Goal: Task Accomplishment & Management: Complete application form

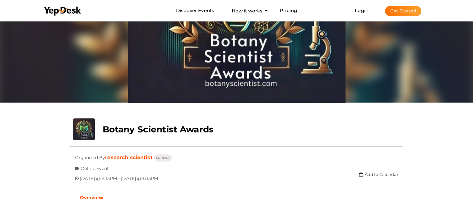
scroll to position [62, 0]
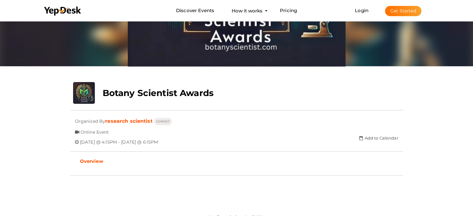
click at [393, 10] on button "Get Started" at bounding box center [403, 11] width 36 height 10
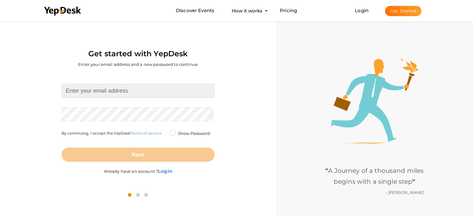
click at [137, 92] on input at bounding box center [138, 91] width 153 height 14
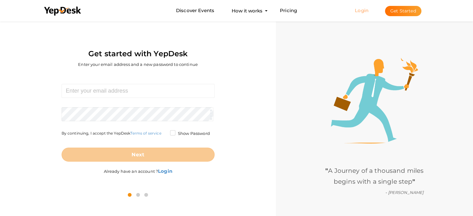
click at [358, 7] on link "Login" at bounding box center [362, 10] width 14 height 6
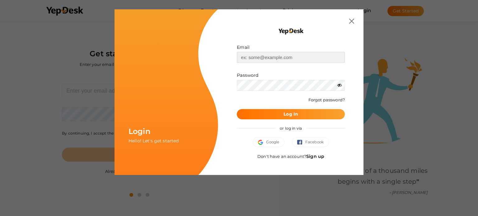
click at [290, 62] on input "text" at bounding box center [291, 57] width 108 height 11
click at [231, 94] on div "Email Invalid email. Password Wrong Credentials Forgot password? Log In or log …" at bounding box center [290, 92] width 127 height 147
click at [264, 145] on button "Google" at bounding box center [269, 142] width 32 height 10
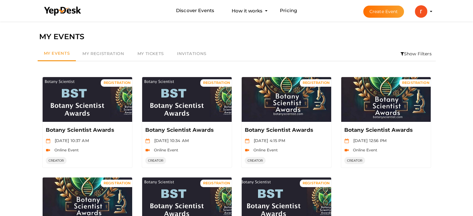
click at [377, 15] on button "Create Event" at bounding box center [383, 12] width 41 height 12
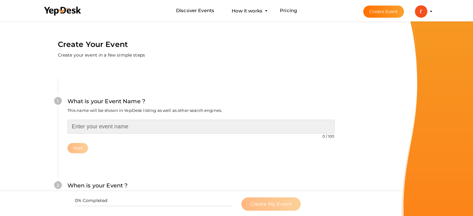
click at [73, 130] on input "text" at bounding box center [200, 127] width 267 height 14
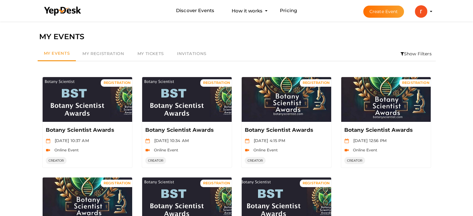
click at [373, 15] on button "Create Event" at bounding box center [383, 12] width 41 height 12
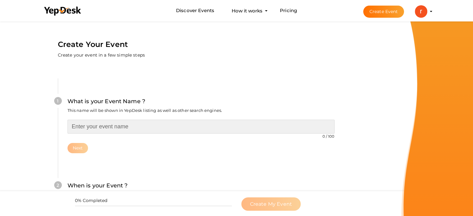
click at [88, 124] on input "text" at bounding box center [200, 127] width 267 height 14
paste input "Botany Scientist Awards"
type input "Botany Scientist Awards"
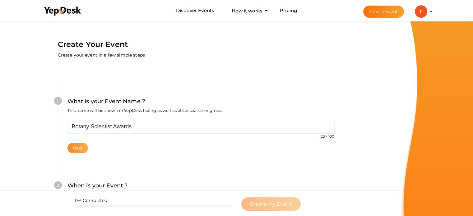
click at [78, 147] on button "Next" at bounding box center [77, 148] width 21 height 10
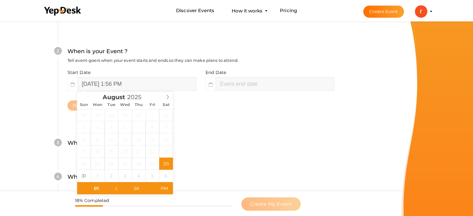
scroll to position [159, 0]
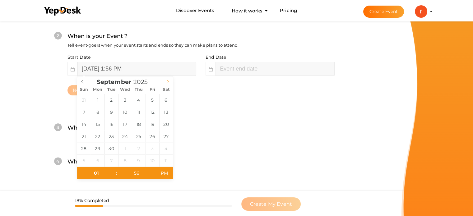
click at [165, 79] on span at bounding box center [167, 81] width 11 height 9
type input "August 30, 2025 3:56 PM"
click at [119, 66] on input "August 30, 2025 1:56 PM" at bounding box center [136, 69] width 119 height 14
type input "September 26, 2025 1:56 PM"
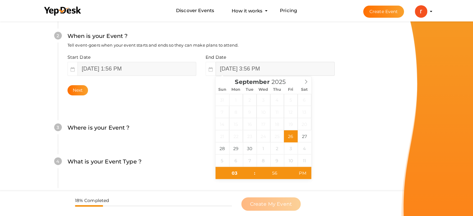
click at [233, 67] on input "September 26, 2025 3:56 PM" at bounding box center [275, 69] width 119 height 14
type input "September 27, 2025 3:56 PM"
type input "02"
type input "September 27, 2025 2:56 PM"
type input "01"
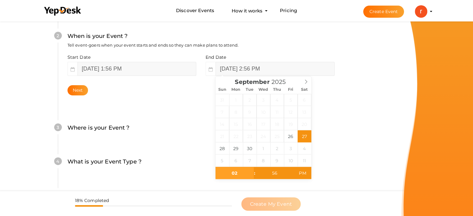
type input "September 27, 2025 1:56 PM"
type input "12"
type input "September 27, 2025 12:56 PM"
type input "1"
type input "05"
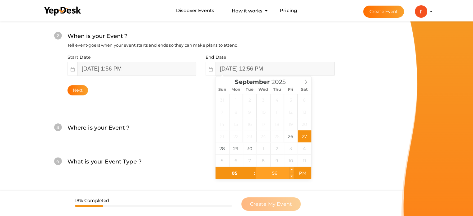
type input "September 27, 2025 5:56 PM"
click at [273, 172] on input "56" at bounding box center [275, 173] width 38 height 12
type input "30"
type input "September 27, 2025 5:30 PM"
click at [122, 72] on input "September 26, 2025 1:56 PM" at bounding box center [136, 69] width 119 height 14
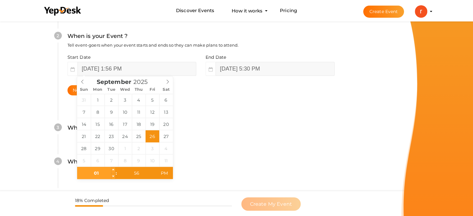
click at [103, 172] on input "01" at bounding box center [96, 173] width 38 height 12
click at [100, 174] on input "09" at bounding box center [96, 173] width 38 height 12
type input "12"
type input "September 26, 2025 12:56 PM"
click at [132, 171] on input "56" at bounding box center [136, 173] width 38 height 12
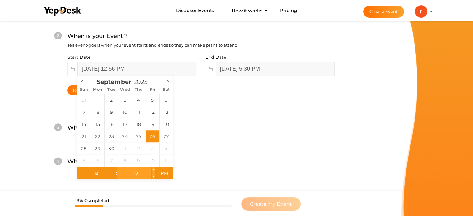
type input "00"
type input "September 26, 2025 12:00 AM"
click at [163, 173] on span "AM" at bounding box center [164, 173] width 17 height 12
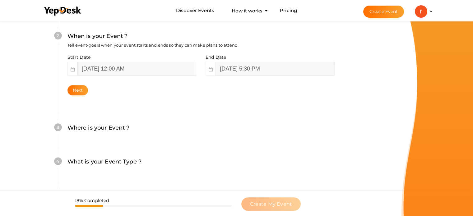
click at [197, 173] on div "4 What is your Event Type ? Choose the right event type. Registration Ticketing…" at bounding box center [201, 165] width 286 height 34
click at [76, 88] on button "Next" at bounding box center [77, 90] width 21 height 10
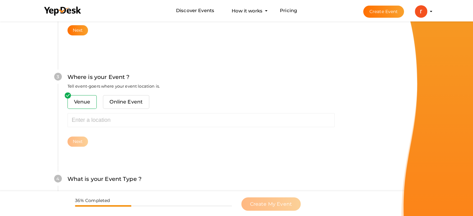
scroll to position [229, 0]
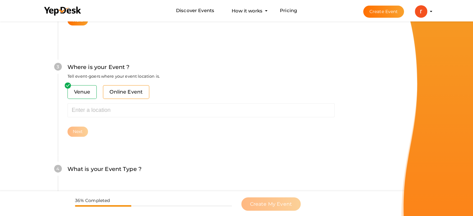
click at [117, 92] on span "Online Event" at bounding box center [126, 92] width 46 height 14
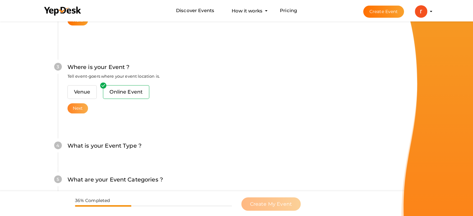
click at [77, 108] on button "Next" at bounding box center [77, 108] width 21 height 10
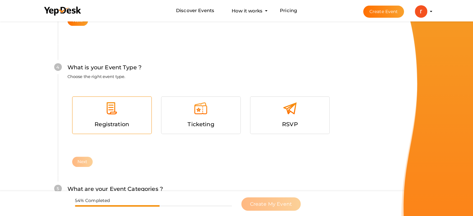
scroll to position [317, 0]
click at [106, 113] on img at bounding box center [112, 108] width 14 height 14
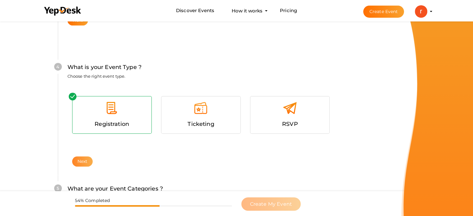
click at [90, 158] on button "Next" at bounding box center [82, 161] width 21 height 10
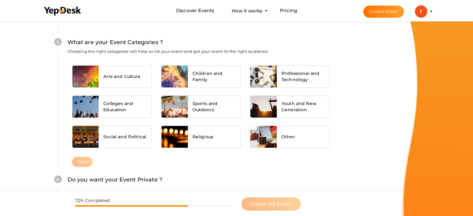
scroll to position [478, 0]
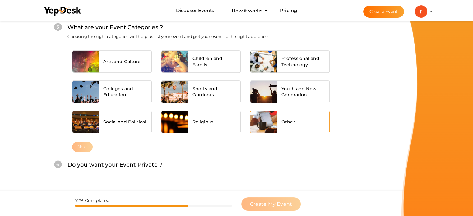
click at [273, 123] on div at bounding box center [263, 122] width 26 height 22
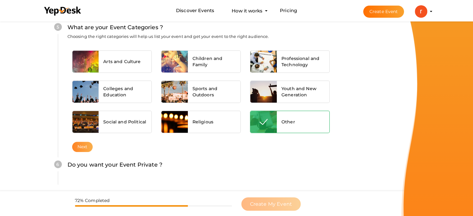
click at [81, 146] on button "Next" at bounding box center [82, 147] width 21 height 10
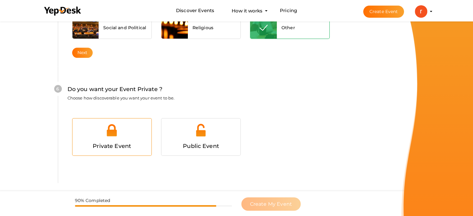
scroll to position [584, 0]
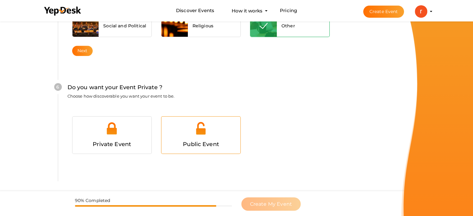
click at [199, 137] on div at bounding box center [201, 130] width 70 height 19
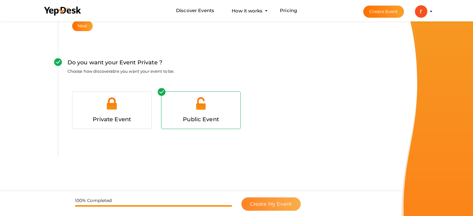
click at [265, 202] on span "Create My Event" at bounding box center [271, 204] width 42 height 6
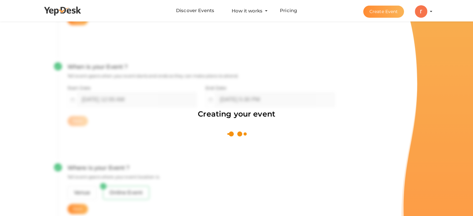
scroll to position [93, 0]
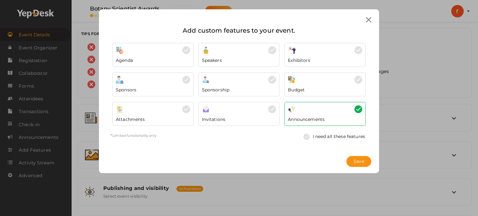
click at [359, 52] on img at bounding box center [358, 50] width 8 height 8
click at [365, 160] on button "Save" at bounding box center [358, 161] width 25 height 11
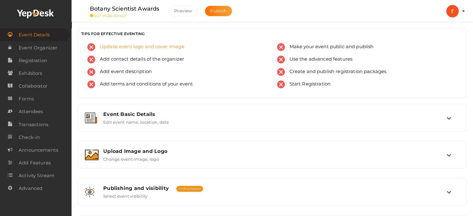
click at [157, 50] on span "Update event logo and cover image" at bounding box center [139, 47] width 89 height 8
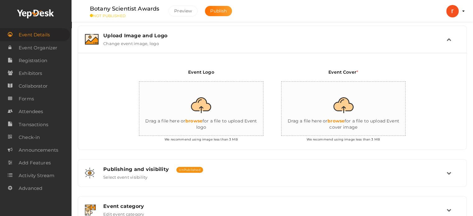
click at [198, 96] on input "file" at bounding box center [201, 109] width 124 height 54
type input "C:\fakepath\Award logo.jpeg"
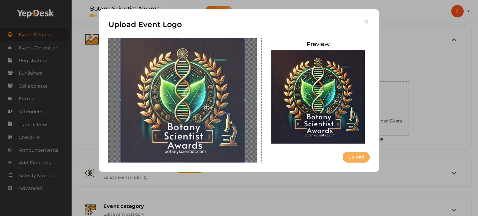
click at [353, 157] on button "Upload" at bounding box center [355, 157] width 27 height 11
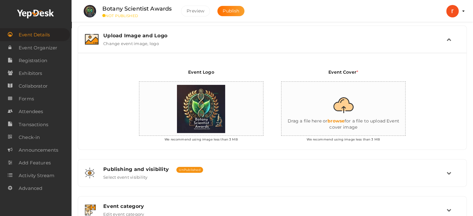
click at [341, 117] on input "file" at bounding box center [343, 109] width 124 height 54
type input "C:\fakepath\Copy of Thumbnail (10).jpg"
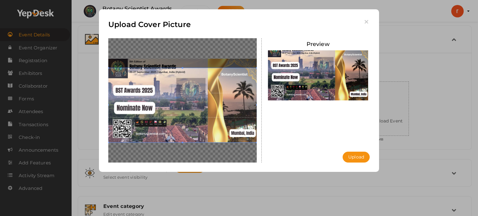
drag, startPoint x: 219, startPoint y: 99, endPoint x: 218, endPoint y: 111, distance: 12.5
click at [219, 111] on span at bounding box center [182, 105] width 148 height 74
drag, startPoint x: 210, startPoint y: 75, endPoint x: 195, endPoint y: 84, distance: 17.9
click at [209, 68] on span at bounding box center [182, 105] width 148 height 74
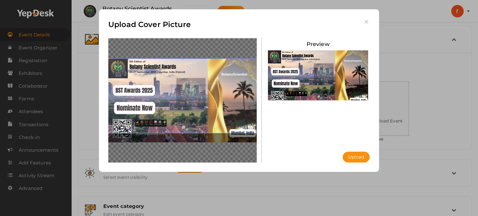
drag, startPoint x: 162, startPoint y: 100, endPoint x: 164, endPoint y: 115, distance: 15.0
click at [163, 117] on span at bounding box center [182, 96] width 148 height 74
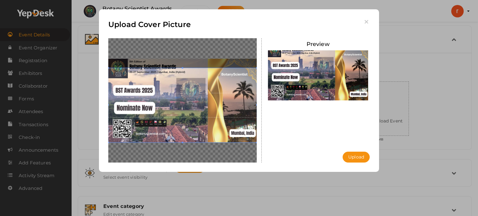
drag, startPoint x: 171, startPoint y: 90, endPoint x: 139, endPoint y: 90, distance: 32.0
click at [170, 83] on span at bounding box center [182, 105] width 148 height 74
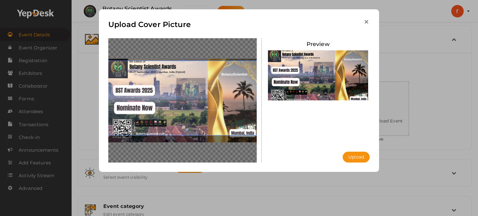
click at [367, 20] on icon "button" at bounding box center [366, 22] width 7 height 7
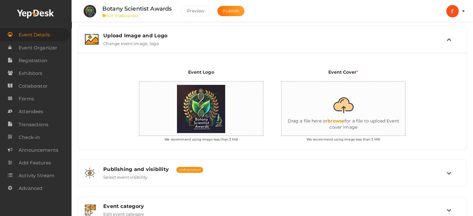
click at [348, 113] on input "file" at bounding box center [343, 109] width 124 height 54
type input "C:\fakepath\Copy of Thumbnail (5).png"
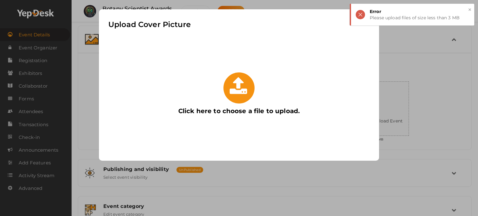
click at [471, 8] on div "× Error Please upload files of size less than 3 MB" at bounding box center [412, 15] width 124 height 22
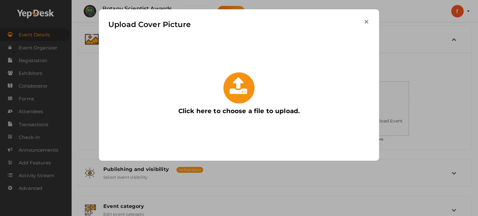
click at [366, 24] on icon "button" at bounding box center [366, 22] width 7 height 7
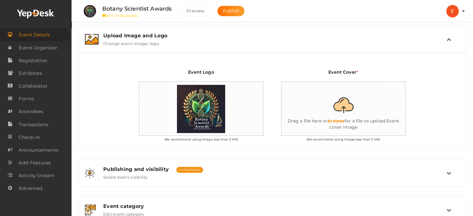
click at [340, 101] on input "file" at bounding box center [343, 109] width 124 height 54
type input "C:\fakepath\Copy of Thumbnail (10).jpg"
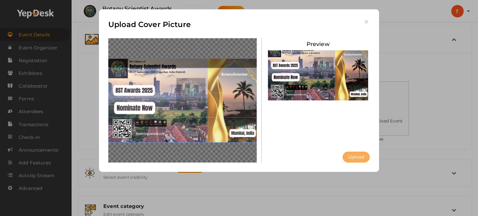
click at [347, 156] on button "Upload" at bounding box center [355, 157] width 27 height 11
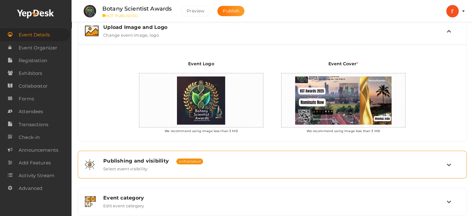
scroll to position [147, 0]
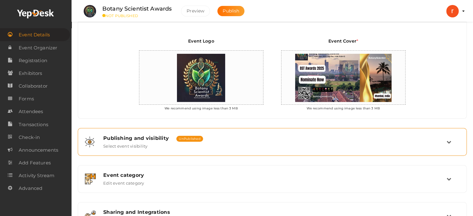
click at [183, 141] on div "Publishing and visibility Published UnPublished Select event visibility" at bounding box center [273, 141] width 348 height 13
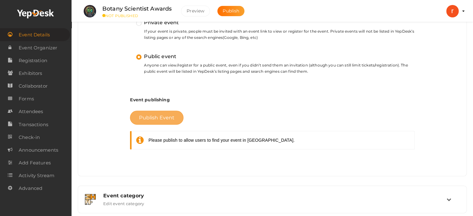
click at [152, 115] on span "Publish Event" at bounding box center [156, 118] width 35 height 6
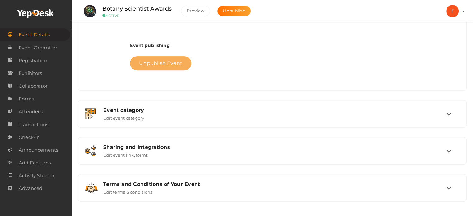
scroll to position [232, 0]
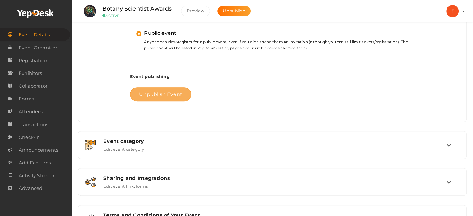
click at [154, 12] on label "Botany Scientist Awards" at bounding box center [136, 8] width 69 height 9
click at [155, 10] on label "Botany Scientist Awards" at bounding box center [136, 8] width 69 height 9
click at [187, 10] on button "Preview" at bounding box center [195, 11] width 29 height 11
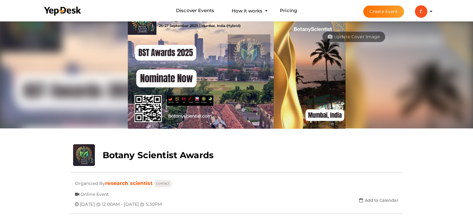
scroll to position [31, 0]
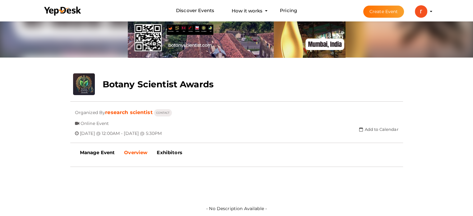
scroll to position [124, 0]
